Goal: Information Seeking & Learning: Learn about a topic

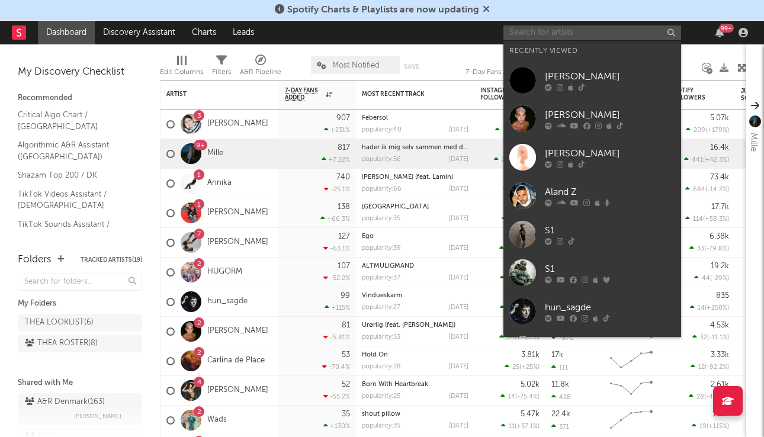
click at [549, 36] on input "text" at bounding box center [593, 32] width 178 height 15
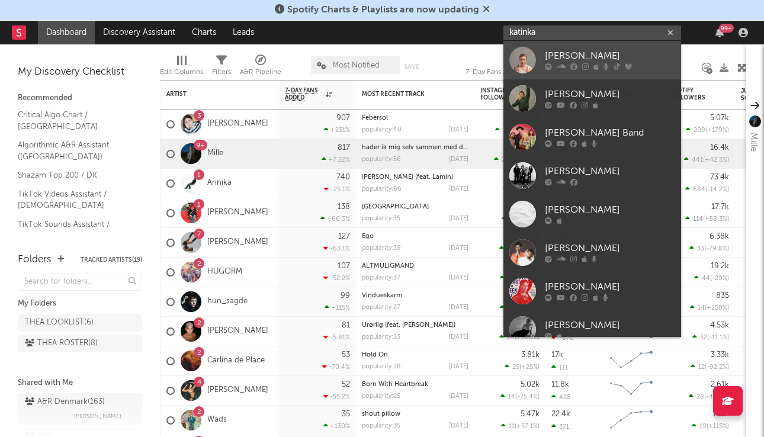
type input "katinka"
click at [593, 52] on div "[PERSON_NAME]" at bounding box center [610, 56] width 130 height 14
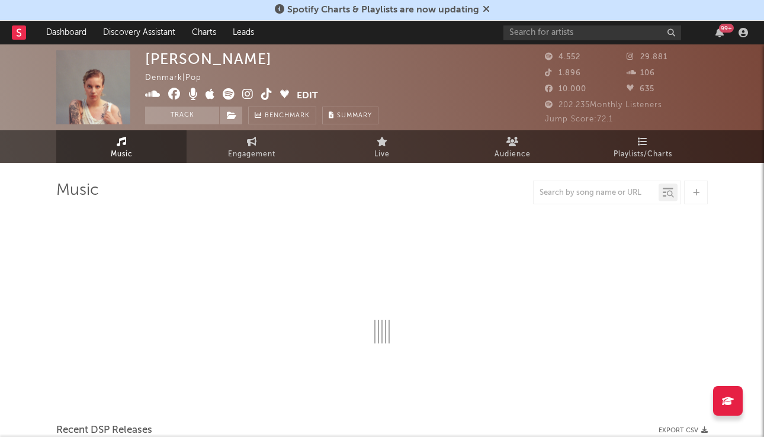
select select "6m"
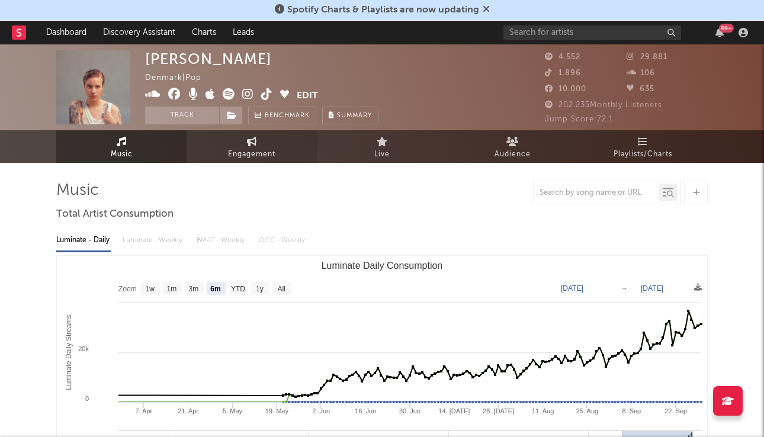
click at [249, 146] on icon at bounding box center [252, 141] width 10 height 9
select select "1w"
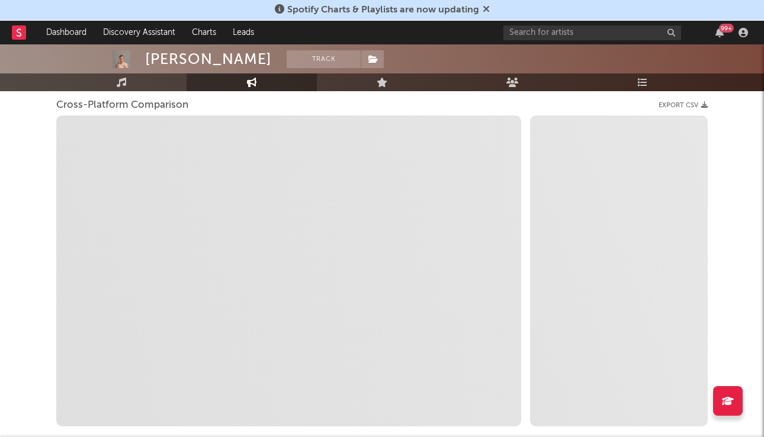
scroll to position [155, 0]
select select "1m"
